Goal: Navigation & Orientation: Find specific page/section

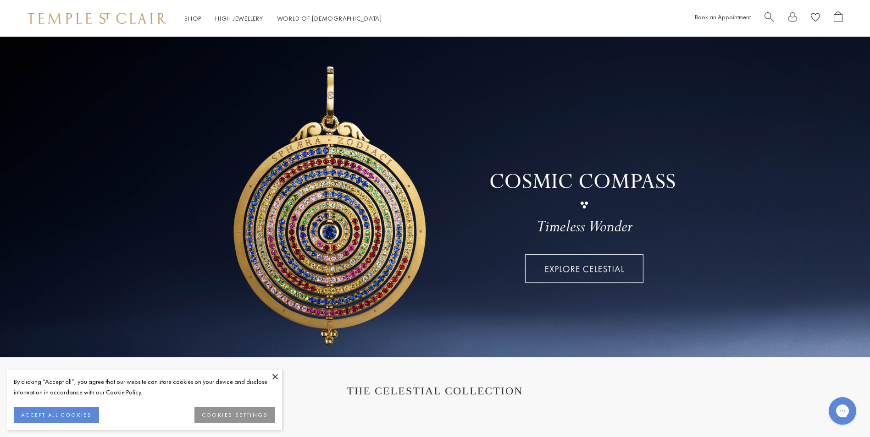
click at [557, 273] on link at bounding box center [435, 197] width 870 height 321
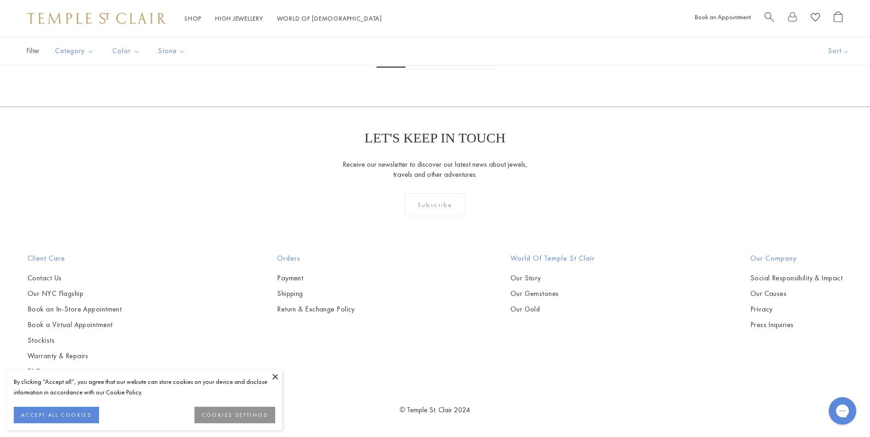
scroll to position [1895, 0]
click at [859, 427] on div "Chat with us" at bounding box center [842, 411] width 37 height 34
